Goal: Check status

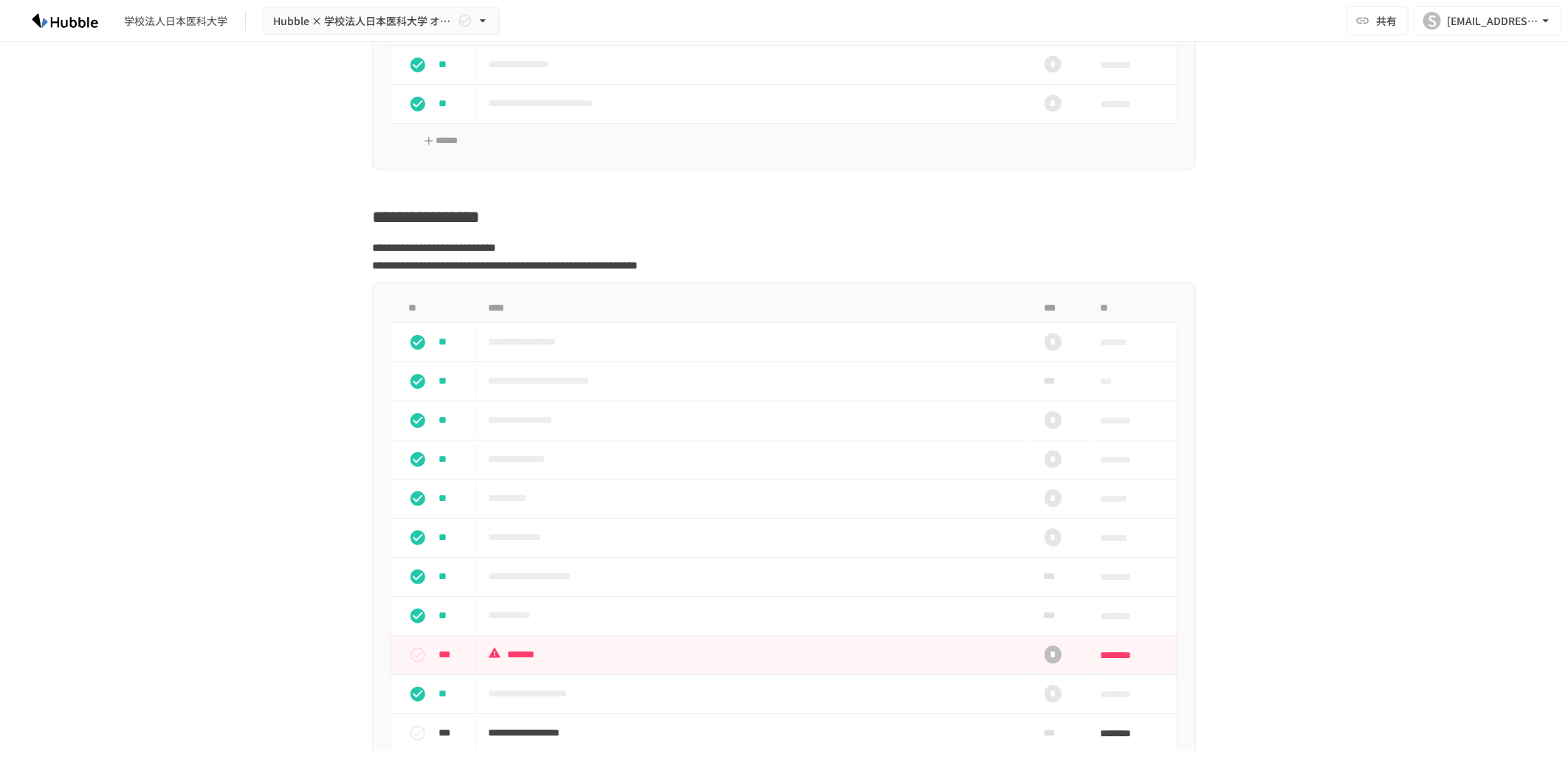
scroll to position [2131, 0]
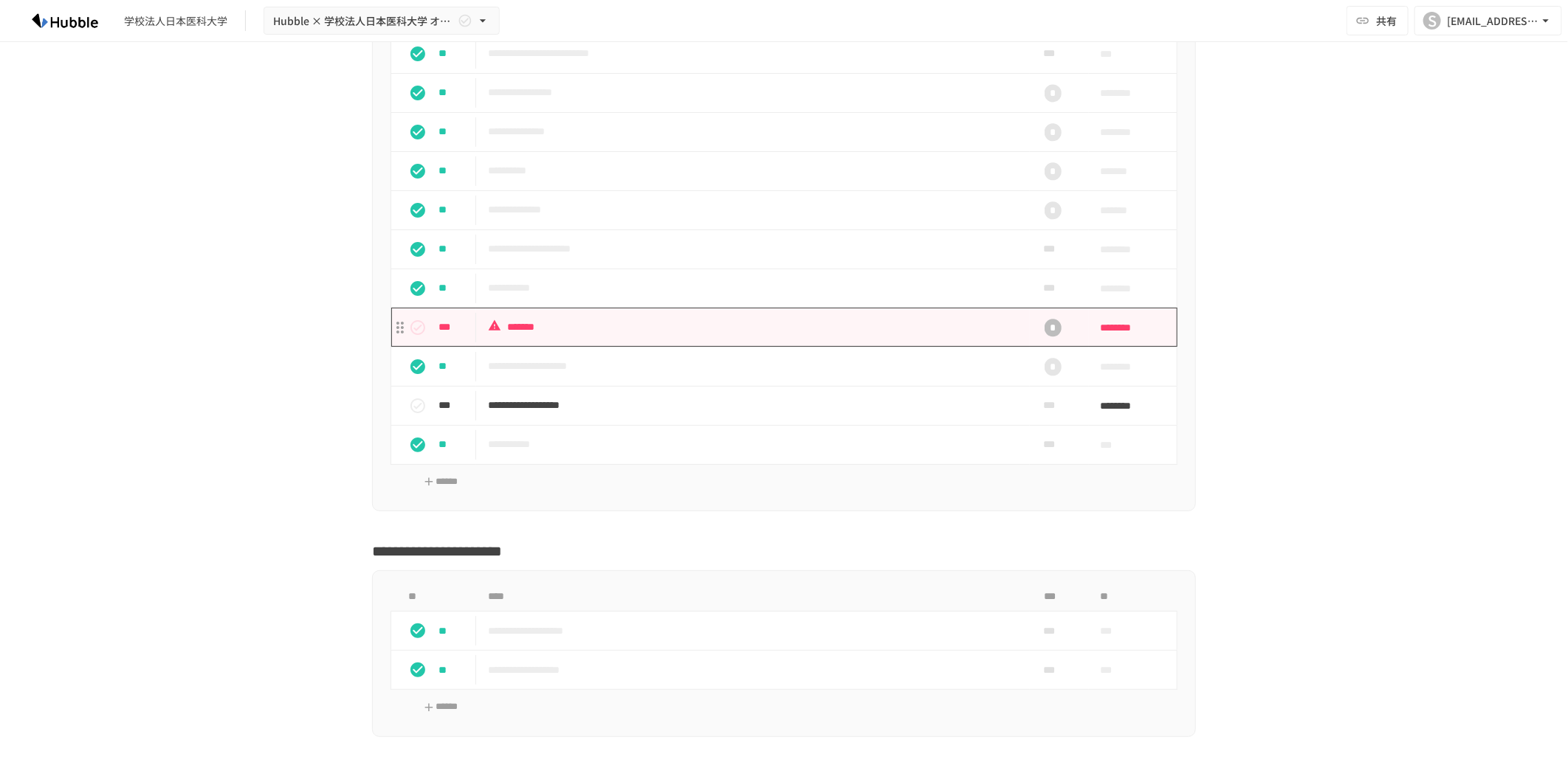
click at [520, 337] on p "*******" at bounding box center [753, 328] width 529 height 18
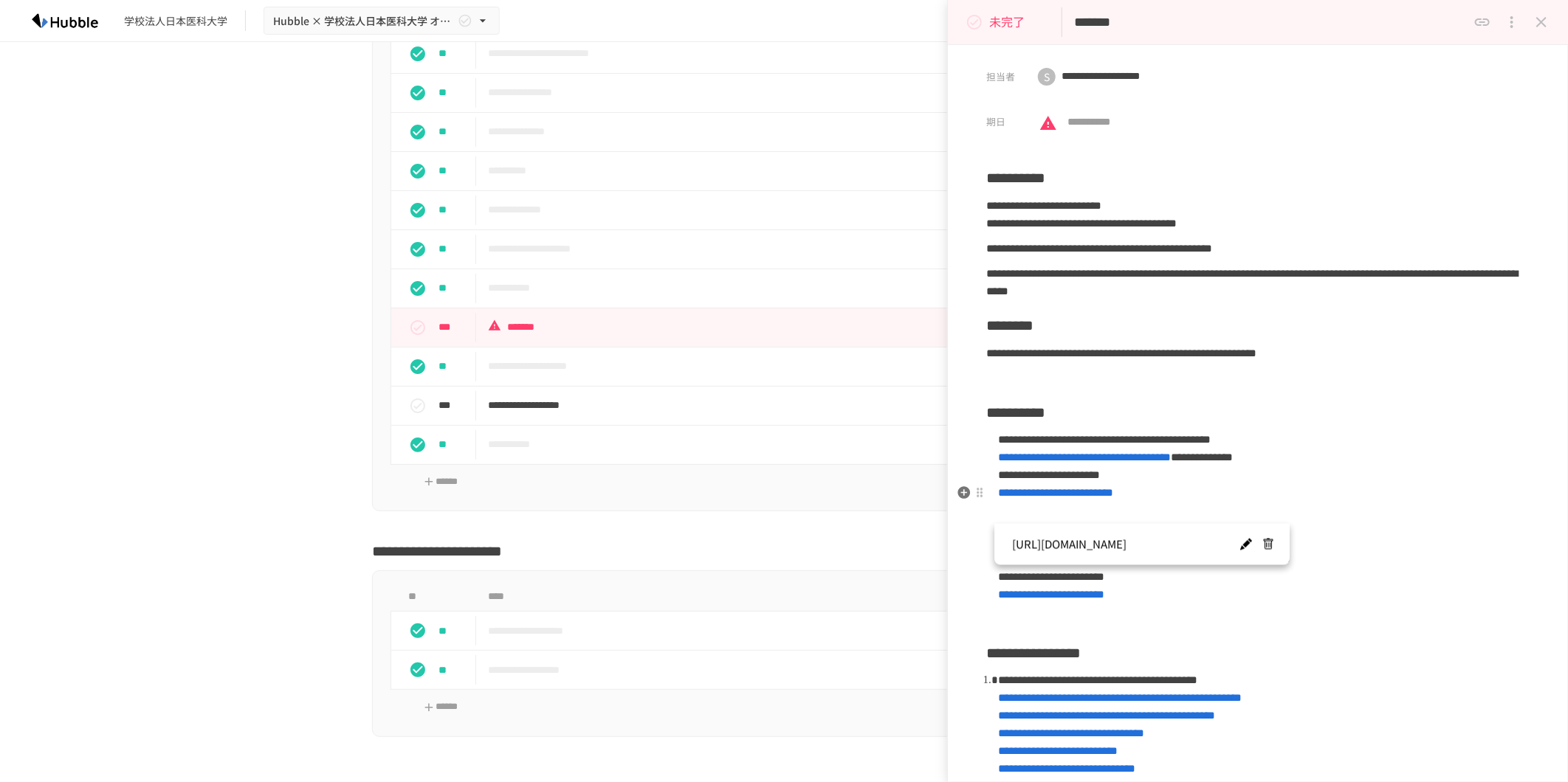
click at [1100, 480] on span "**********" at bounding box center [1049, 474] width 102 height 11
click at [1102, 463] on span "**********" at bounding box center [1083, 457] width 172 height 11
